Goal: Task Accomplishment & Management: Manage account settings

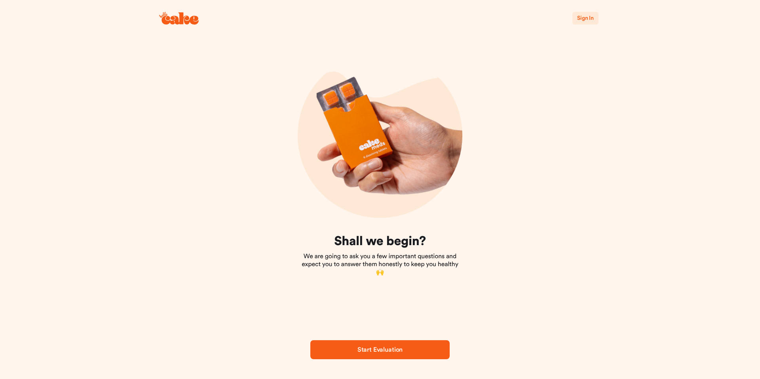
click at [587, 16] on span "Sign In" at bounding box center [585, 18] width 17 height 6
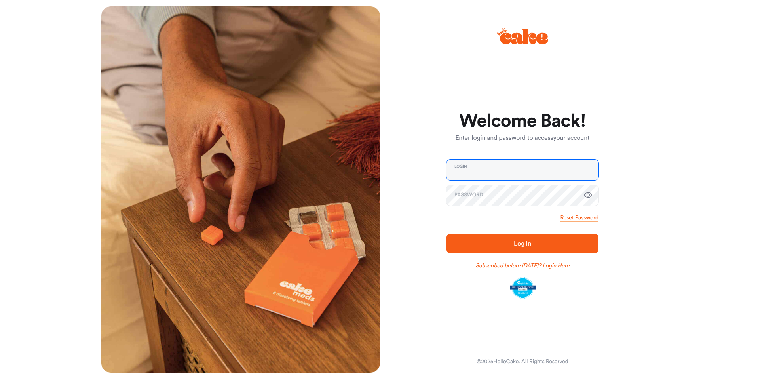
click at [542, 170] on input "email" at bounding box center [522, 169] width 152 height 21
click at [446, 234] on button "Log In" at bounding box center [522, 243] width 152 height 19
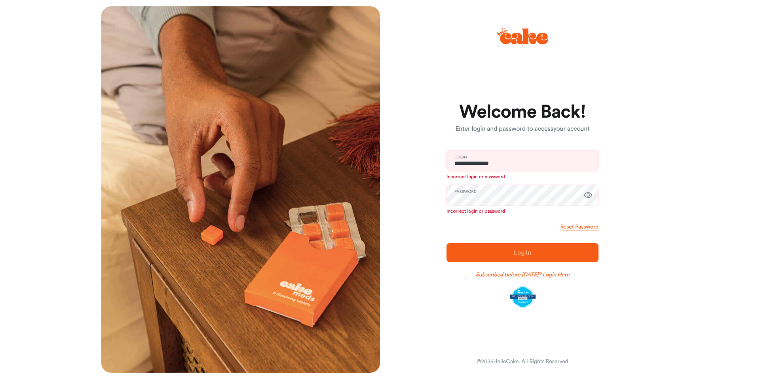
click at [586, 195] on icon "button" at bounding box center [588, 195] width 8 height 6
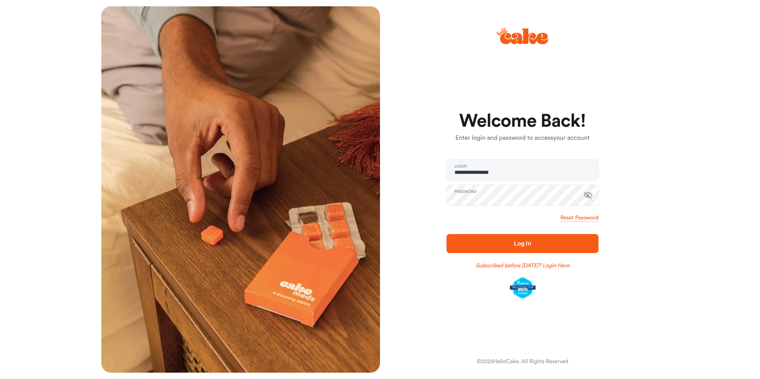
click at [524, 240] on span "Log In" at bounding box center [521, 243] width 17 height 6
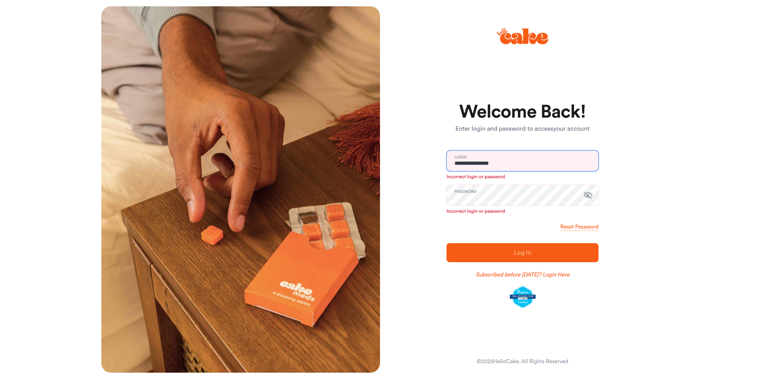
click at [553, 154] on input "**********" at bounding box center [522, 160] width 152 height 21
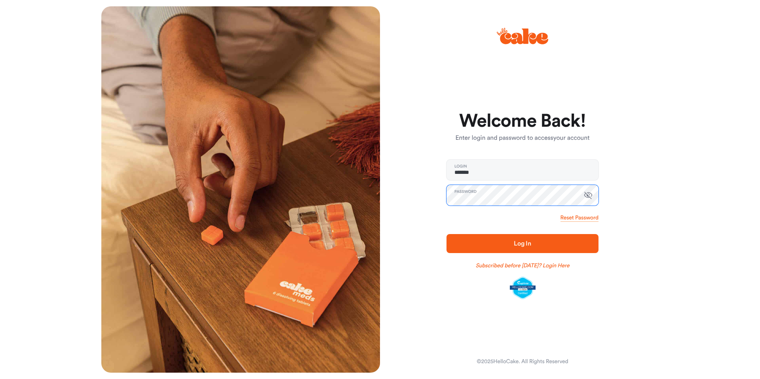
click at [446, 234] on button "Log In" at bounding box center [522, 243] width 152 height 19
click at [548, 163] on input "*******" at bounding box center [522, 169] width 152 height 21
type input "**********"
click at [523, 244] on span "Log In" at bounding box center [521, 243] width 17 height 6
click at [523, 241] on span "Log In" at bounding box center [521, 243] width 17 height 6
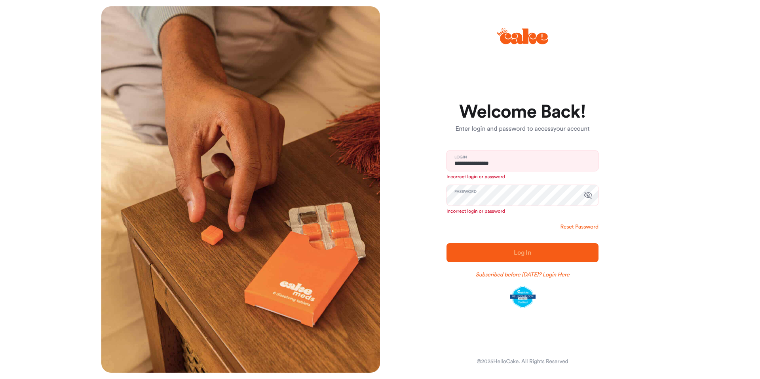
click at [584, 225] on link "Reset Password" at bounding box center [579, 227] width 38 height 8
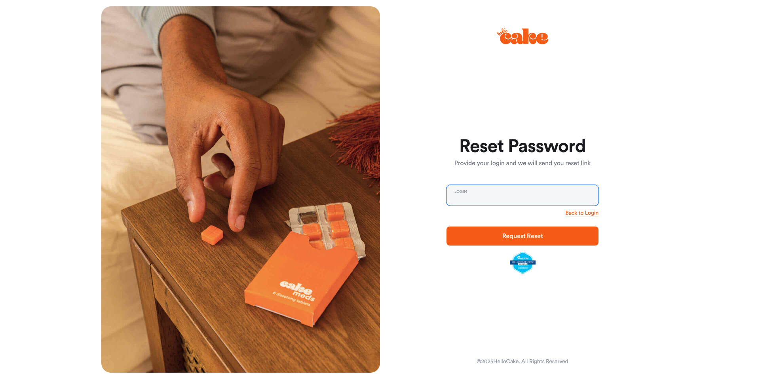
click at [512, 196] on input "email" at bounding box center [522, 195] width 152 height 21
type input "**********"
click at [517, 237] on span "Request Reset" at bounding box center [522, 236] width 41 height 6
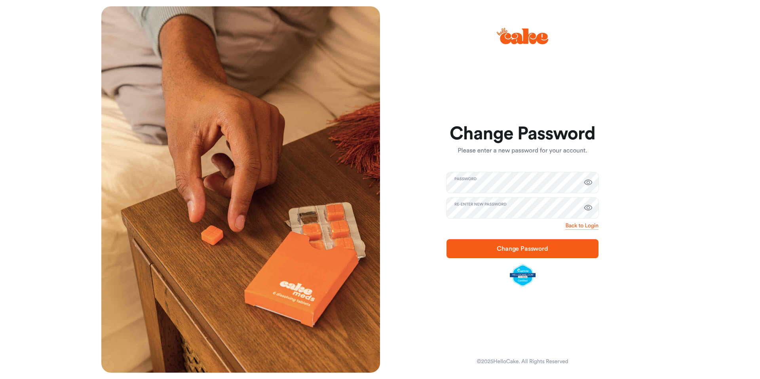
click at [588, 204] on icon "button" at bounding box center [587, 207] width 9 height 9
click at [587, 183] on icon "button" at bounding box center [587, 182] width 9 height 9
click at [523, 249] on span "Change Password" at bounding box center [521, 248] width 51 height 6
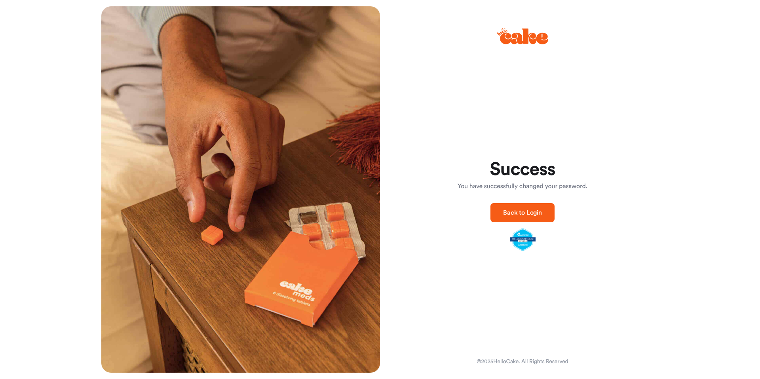
click at [522, 212] on span "Back to Login" at bounding box center [522, 212] width 39 height 6
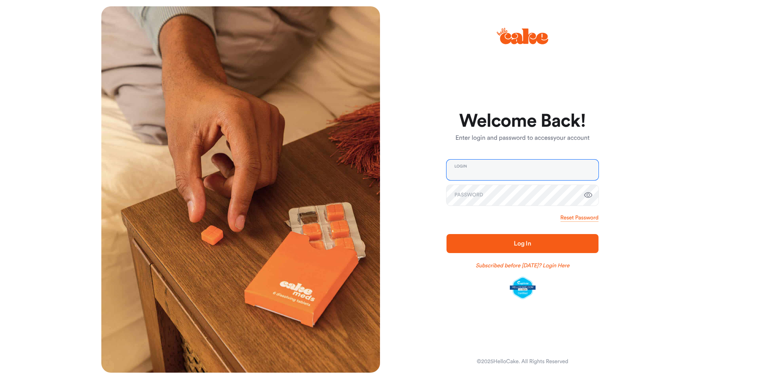
click at [521, 168] on input "email" at bounding box center [522, 169] width 152 height 21
type input "**********"
click at [504, 241] on span "Log In" at bounding box center [522, 243] width 127 height 9
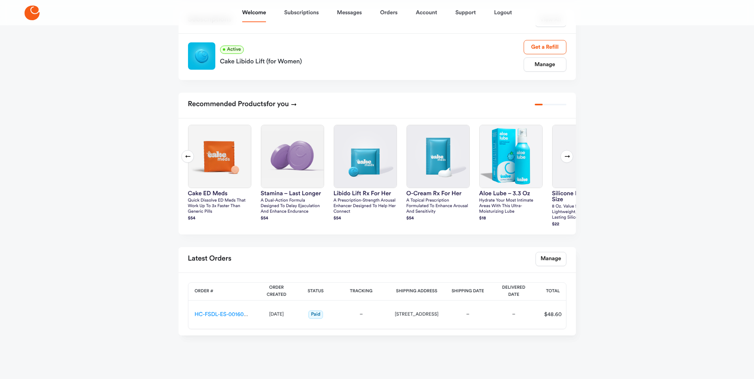
scroll to position [139, 0]
click at [219, 312] on link "HC-FSDL-ES-00160762" at bounding box center [224, 314] width 58 height 6
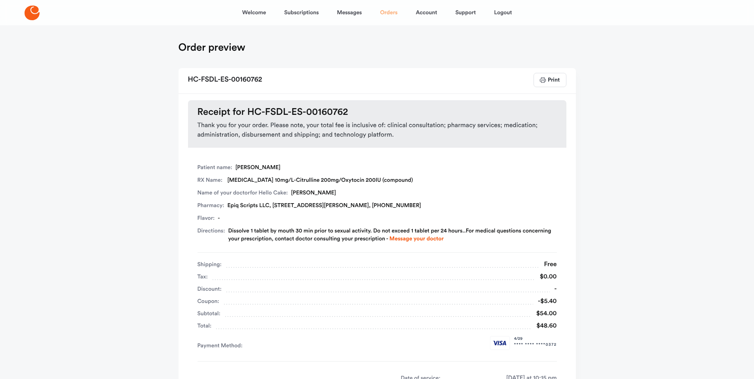
click at [392, 13] on link "Orders" at bounding box center [388, 12] width 17 height 19
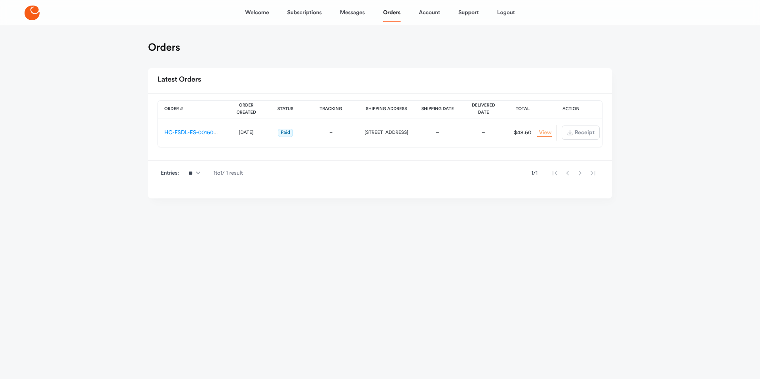
click at [544, 131] on link "View Order" at bounding box center [544, 133] width 14 height 8
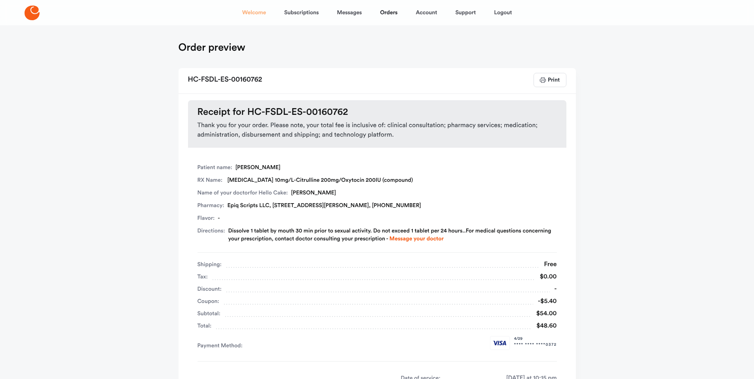
click at [254, 10] on link "Welcome" at bounding box center [254, 12] width 24 height 19
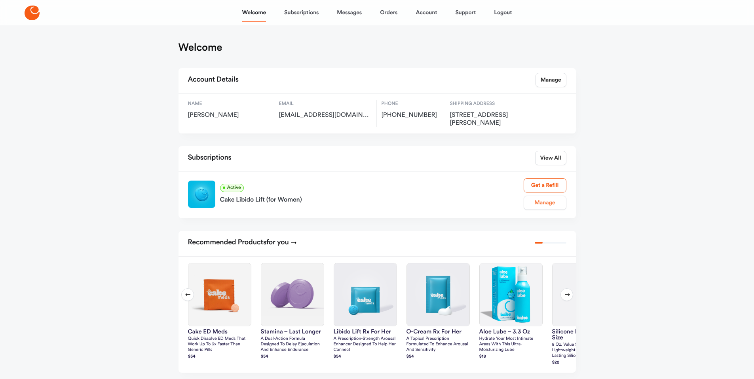
click at [546, 203] on link "Manage" at bounding box center [544, 202] width 43 height 14
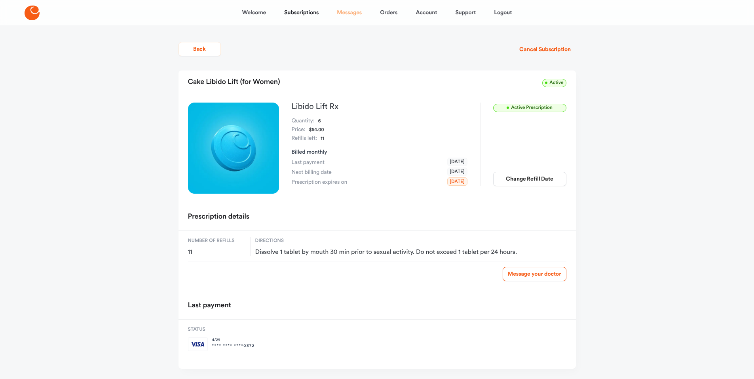
click at [351, 12] on link "Messages" at bounding box center [349, 12] width 25 height 19
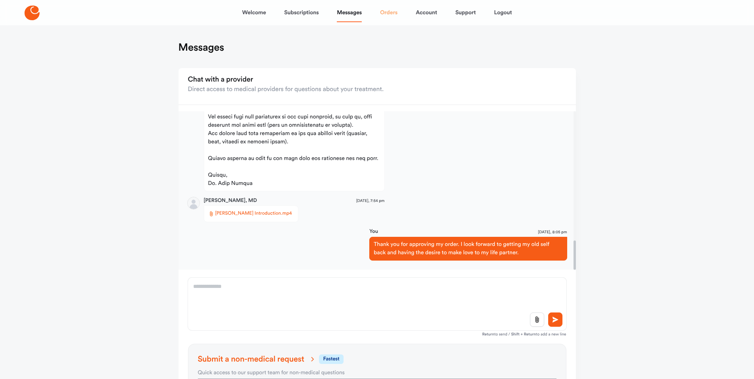
click at [388, 12] on link "Orders" at bounding box center [388, 12] width 17 height 19
